Goal: Check status: Check status

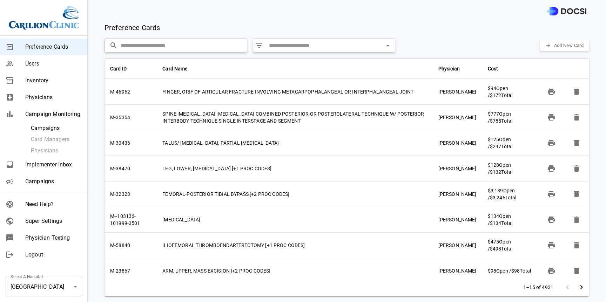
click at [56, 129] on span "Campaigns" at bounding box center [56, 128] width 51 height 8
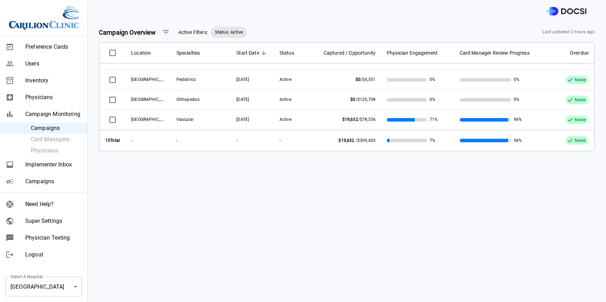
scroll to position [81, 0]
click at [320, 110] on td "$19,632 / $78,556" at bounding box center [345, 120] width 72 height 20
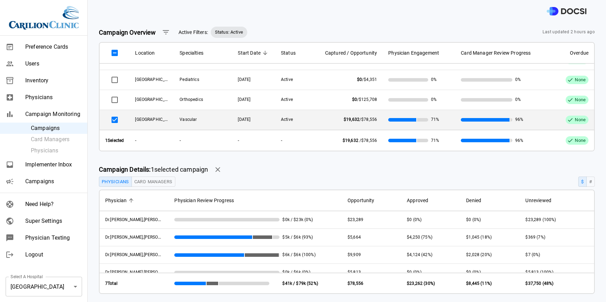
scroll to position [61, 0]
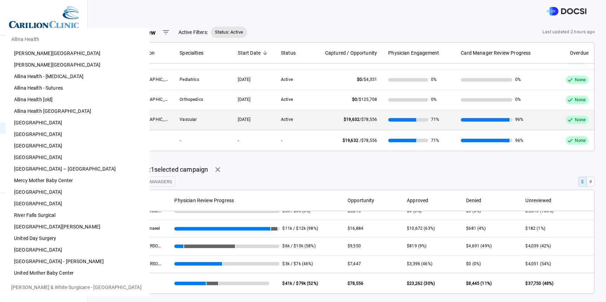
click at [40, 287] on body "Preference Cards Users Inventory Physicians Campaign Monitoring Campaigns Card …" at bounding box center [303, 151] width 606 height 302
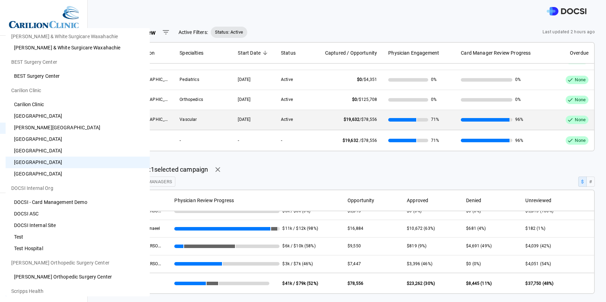
scroll to position [448, 0]
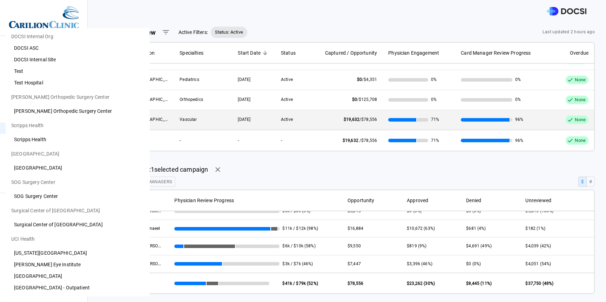
click at [36, 276] on li "UCI Medical Center" at bounding box center [78, 277] width 144 height 12
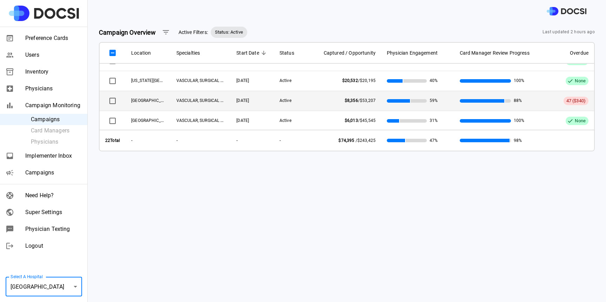
scroll to position [0, 0]
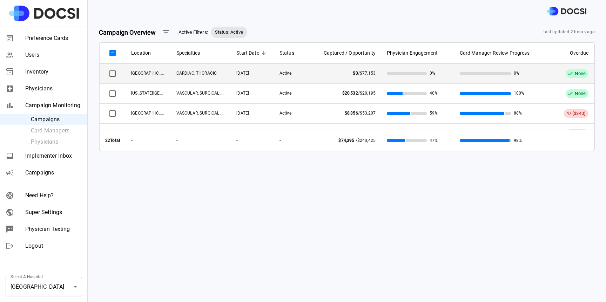
click at [160, 76] on span "UCI Medical Center" at bounding box center [151, 73] width 41 height 6
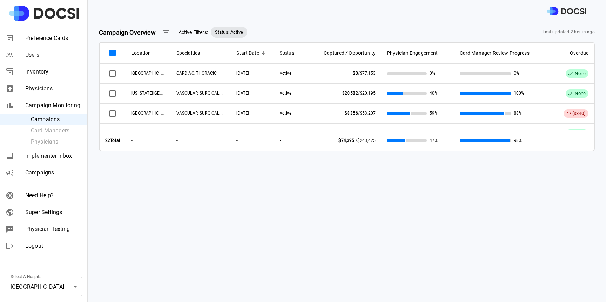
click at [42, 286] on body "Preference Cards Users Inventory Physicians Campaign Monitoring Campaigns Card …" at bounding box center [303, 151] width 606 height 302
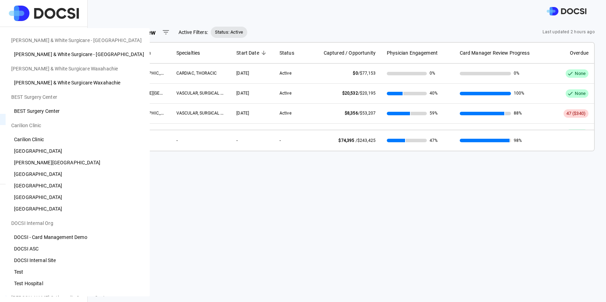
click at [54, 187] on li "Roanoke Community Hospital" at bounding box center [78, 186] width 144 height 12
type input "**"
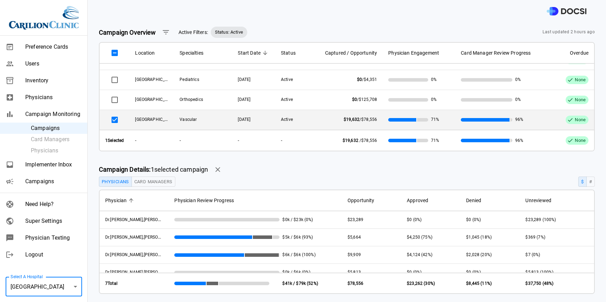
scroll to position [81, 0]
click at [250, 115] on td "08/29/2025" at bounding box center [253, 120] width 43 height 20
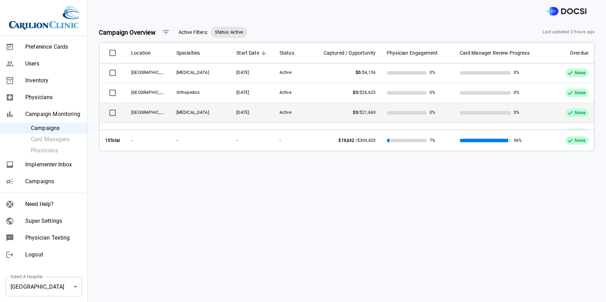
scroll to position [0, 0]
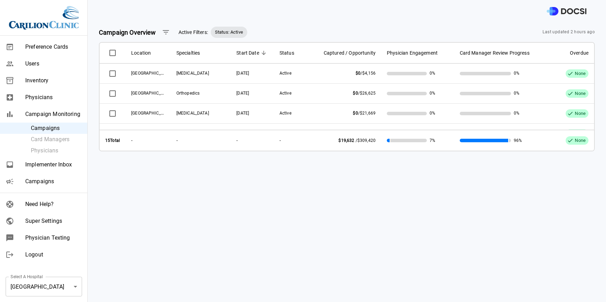
click at [365, 22] on div at bounding box center [347, 11] width 519 height 22
